Goal: Task Accomplishment & Management: Use online tool/utility

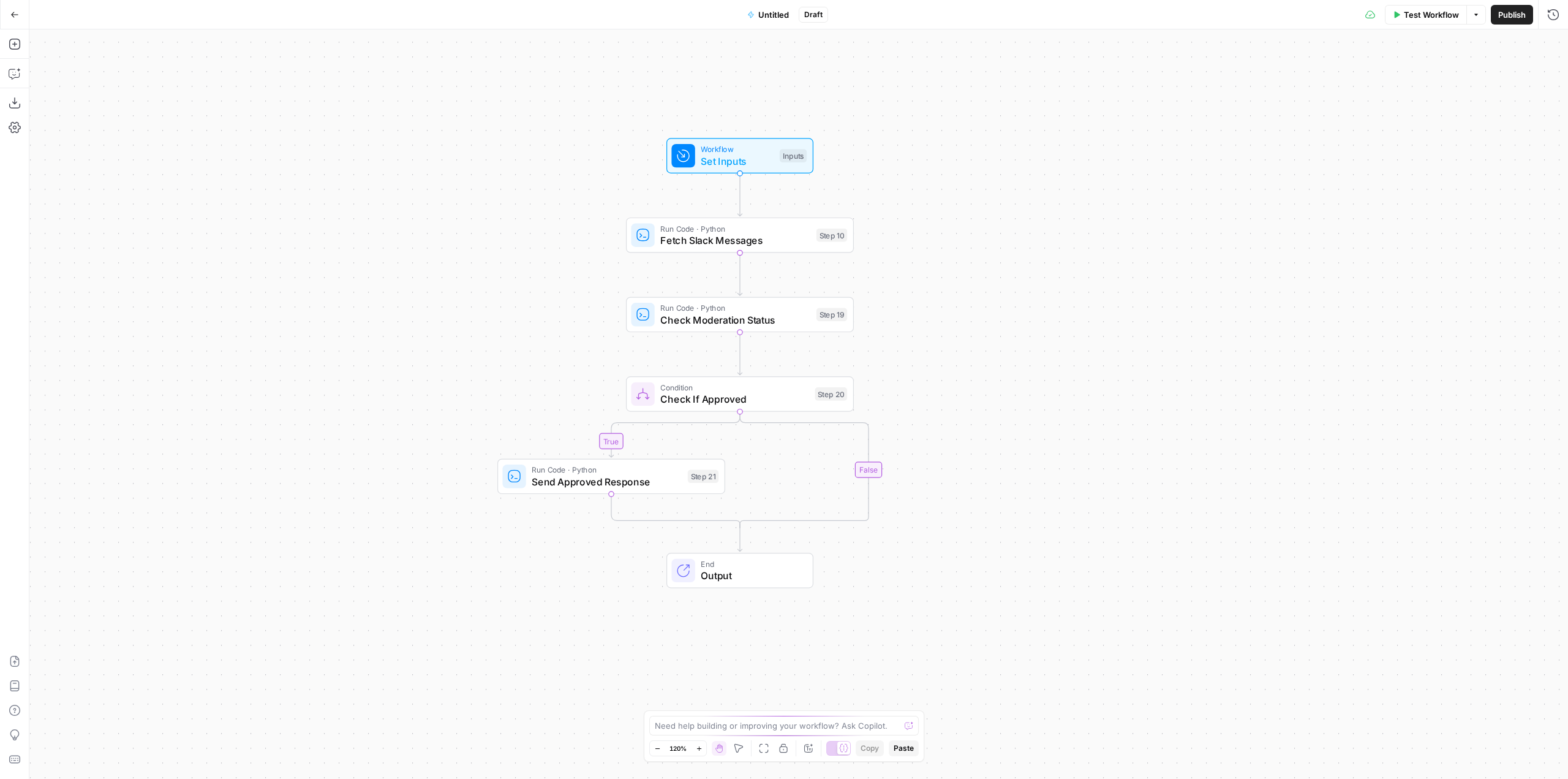
drag, startPoint x: 1126, startPoint y: 455, endPoint x: 1003, endPoint y: 414, distance: 129.7
click at [1003, 414] on div "true false Workflow Set Inputs Inputs Run Code · Python Fetch Slack Messages St…" at bounding box center [798, 404] width 1538 height 749
click at [776, 20] on span "Untitled" at bounding box center [773, 15] width 31 height 13
click at [128, 128] on div "Blue" at bounding box center [165, 137] width 257 height 20
click at [81, 299] on span "Red" at bounding box center [169, 304] width 218 height 13
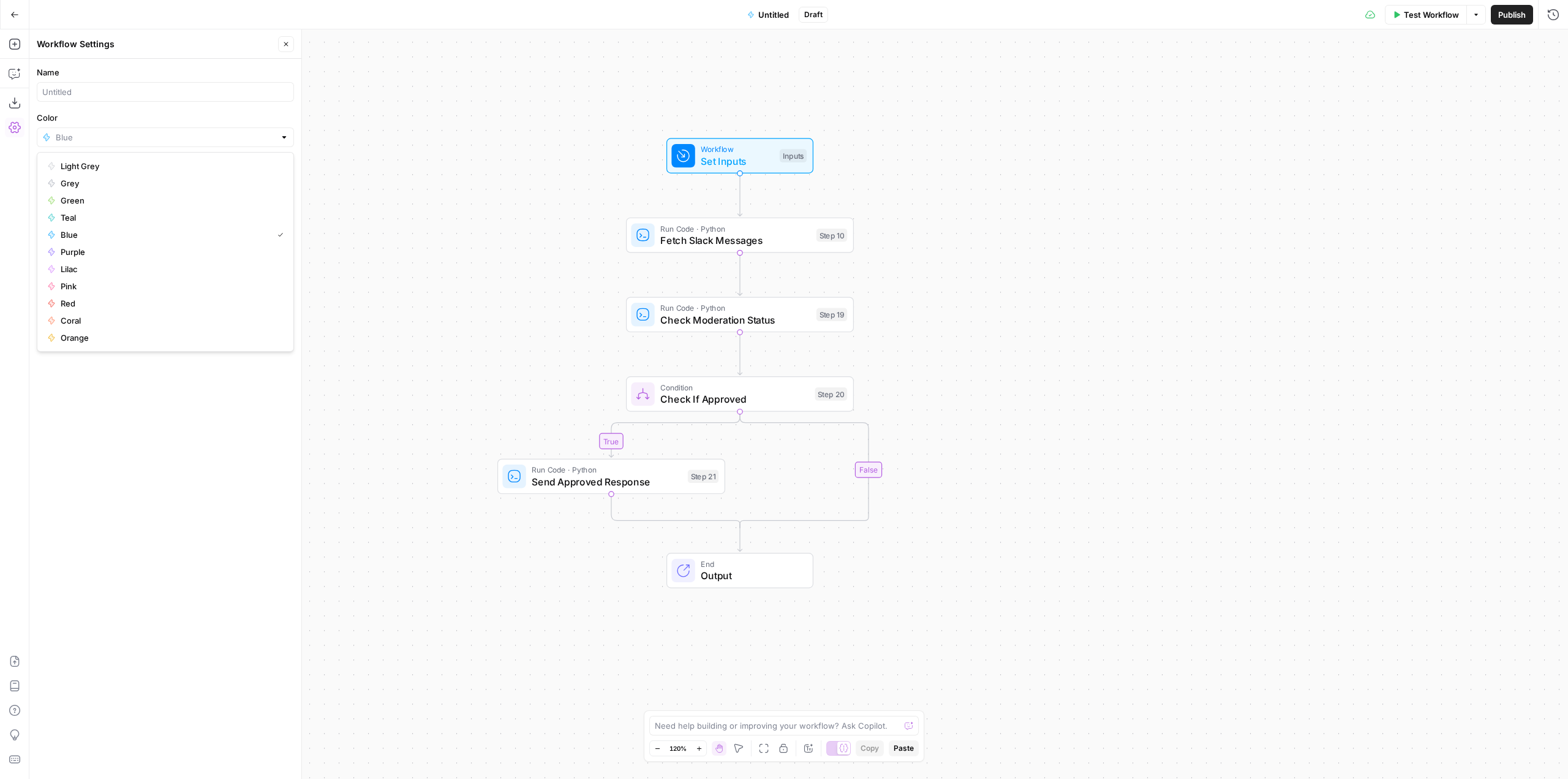
type input "Red"
click at [107, 99] on div at bounding box center [165, 92] width 257 height 20
click at [719, 248] on span "Fetch Slack Messages" at bounding box center [735, 240] width 150 height 14
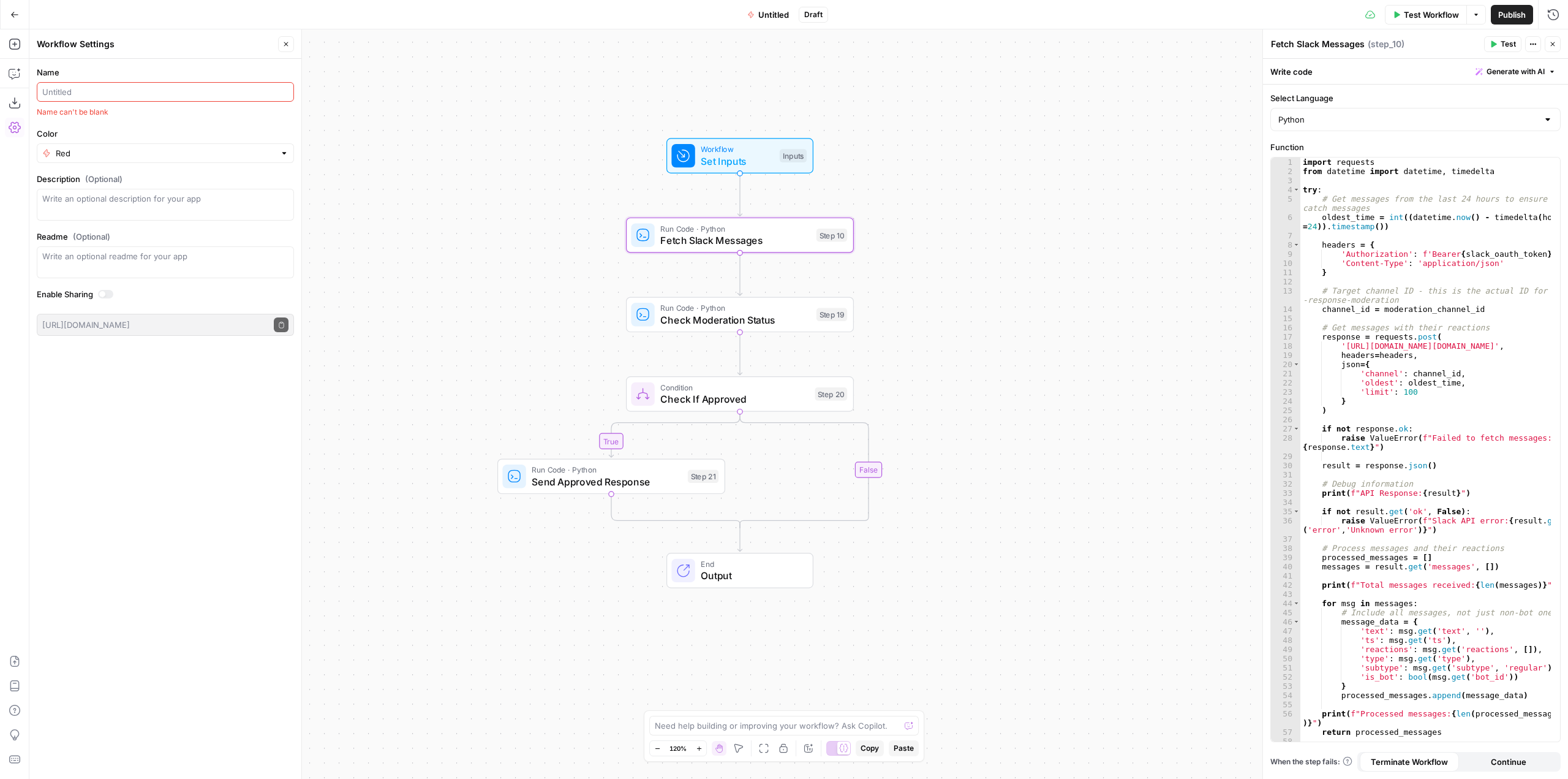
click at [110, 88] on input "Name" at bounding box center [165, 92] width 246 height 13
click at [235, 85] on div at bounding box center [165, 92] width 257 height 20
paste input "Bot for slack questions pt.2"
type input "Bot for slack questions pt.2"
click at [1509, 9] on span "Publish" at bounding box center [1511, 15] width 28 height 13
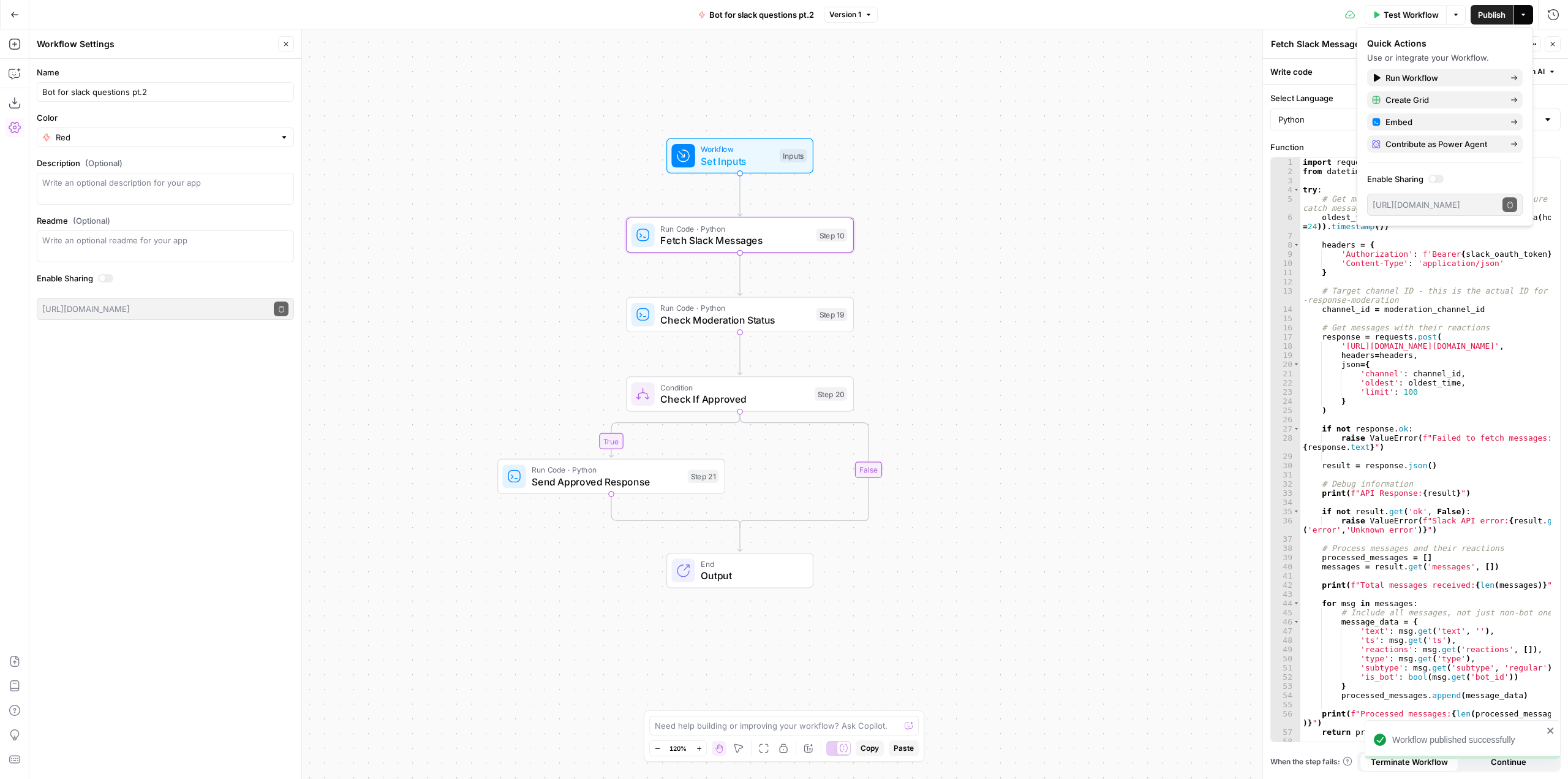
click at [1108, 151] on div "true false Workflow Set Inputs Inputs Run Code · Python Fetch Slack Messages St…" at bounding box center [798, 404] width 1538 height 749
